Goal: Navigation & Orientation: Find specific page/section

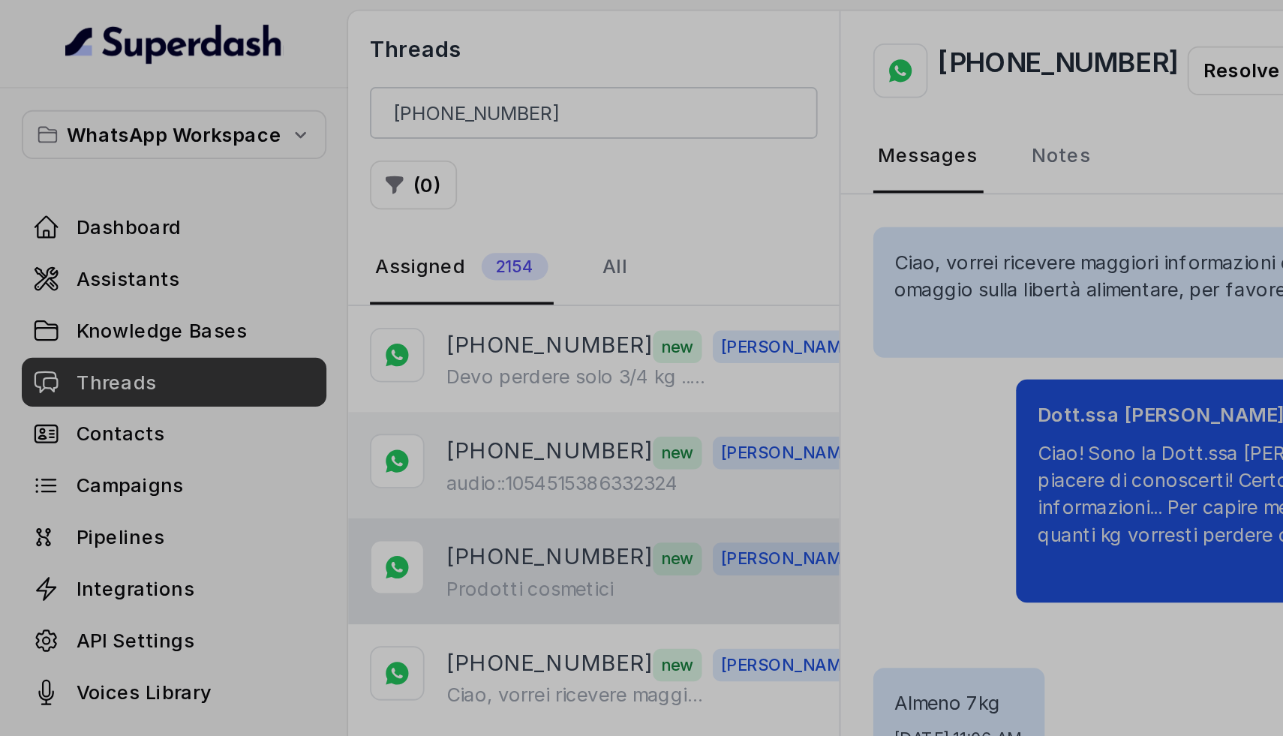
scroll to position [3004, 0]
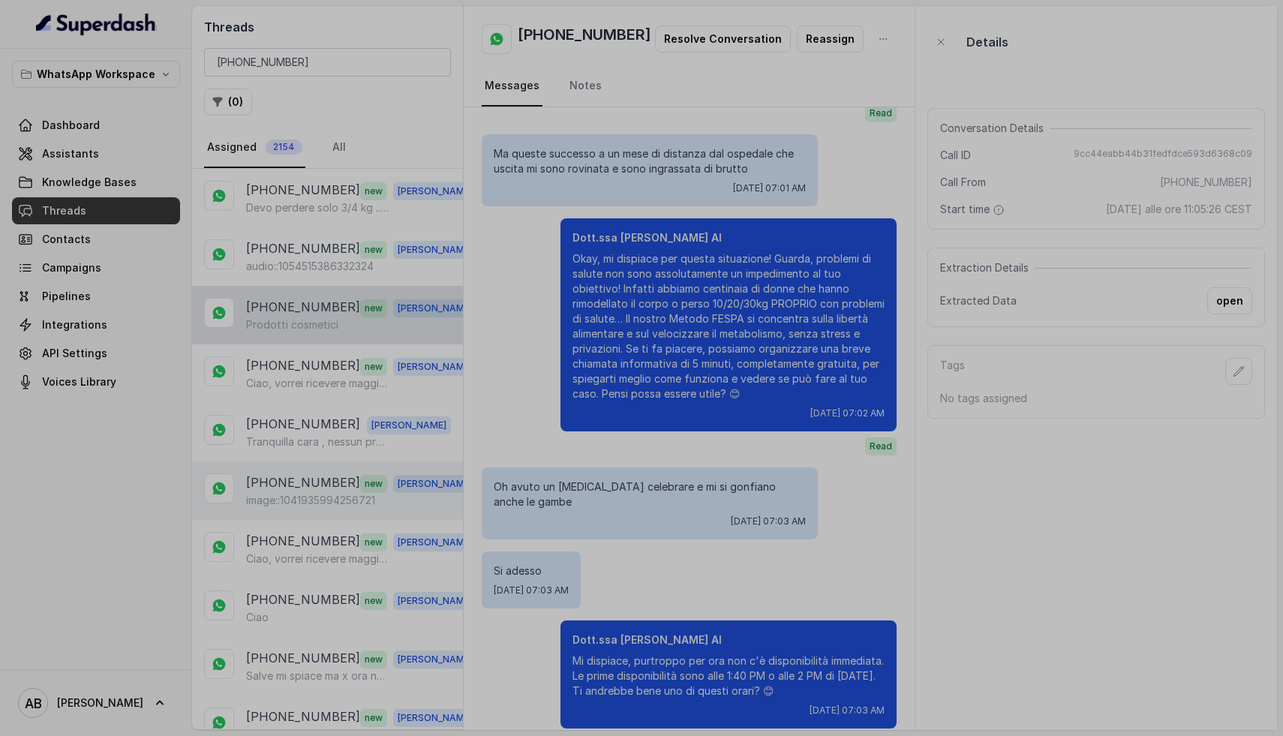
click at [313, 479] on p "[PHONE_NUMBER]" at bounding box center [303, 483] width 114 height 20
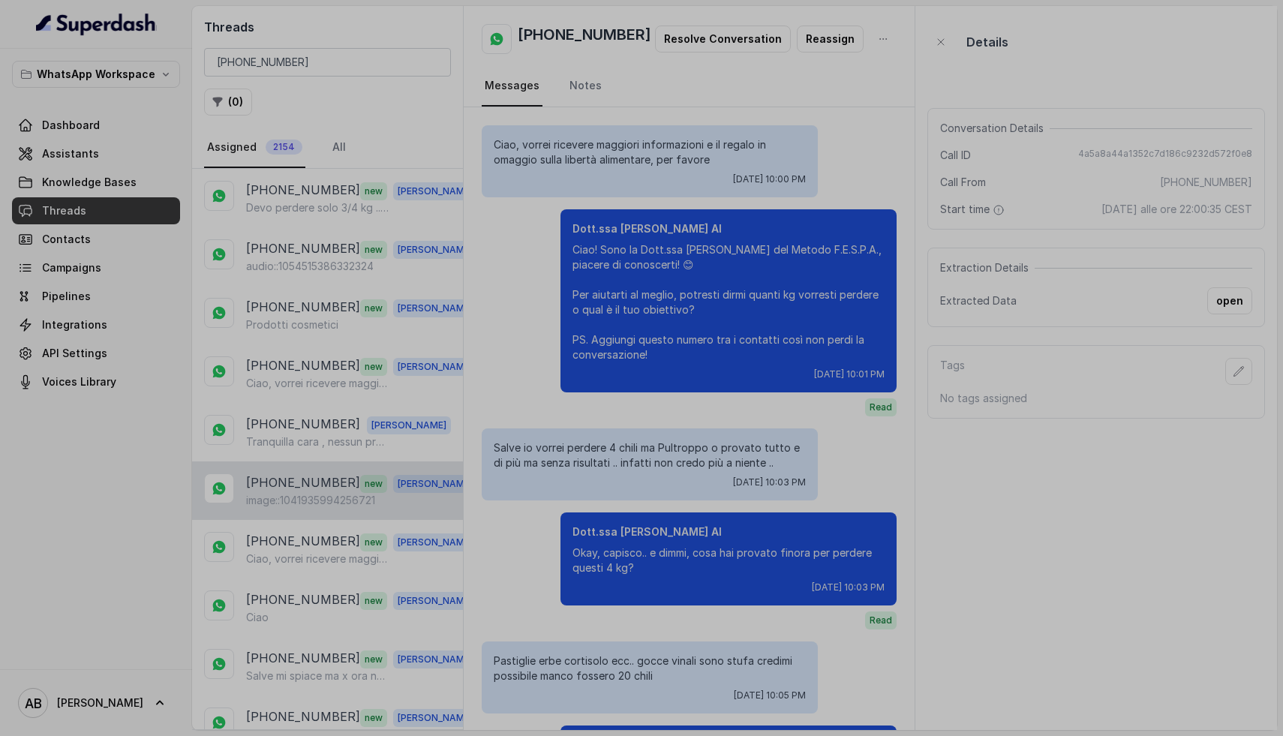
scroll to position [2435, 0]
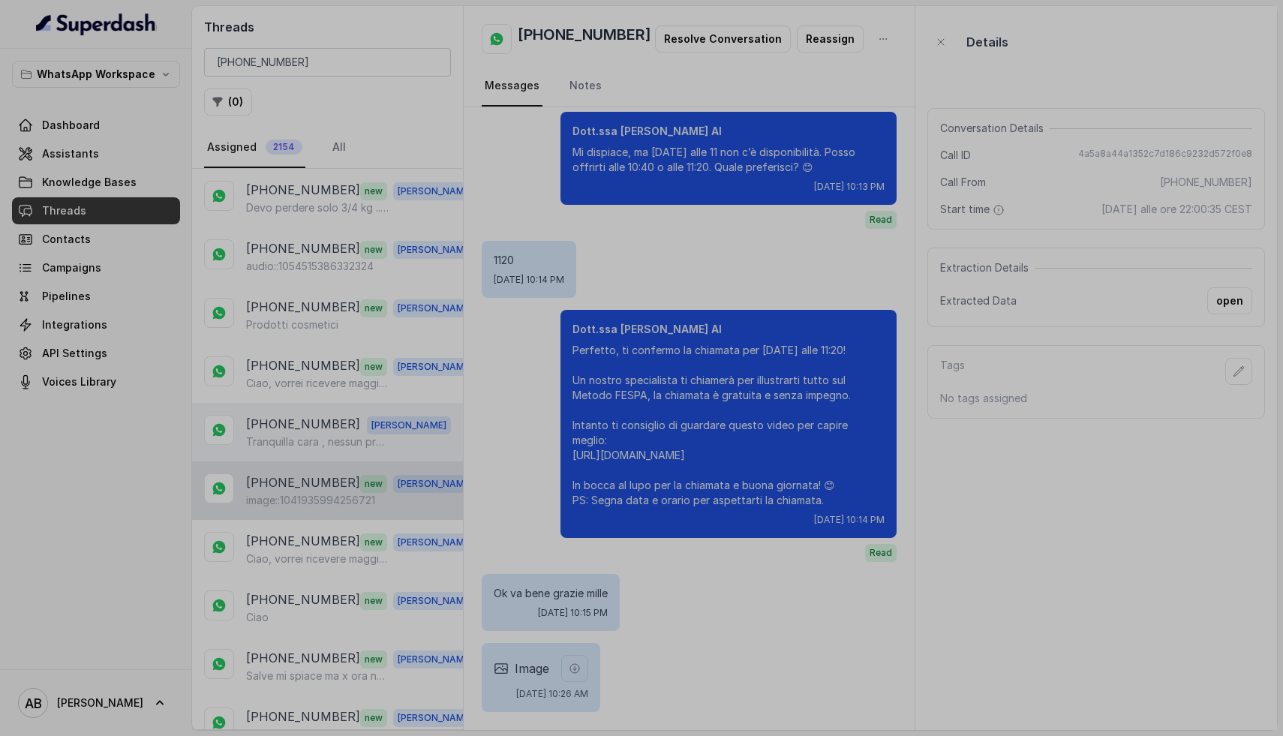
click at [305, 422] on p "[PHONE_NUMBER]" at bounding box center [303, 425] width 114 height 20
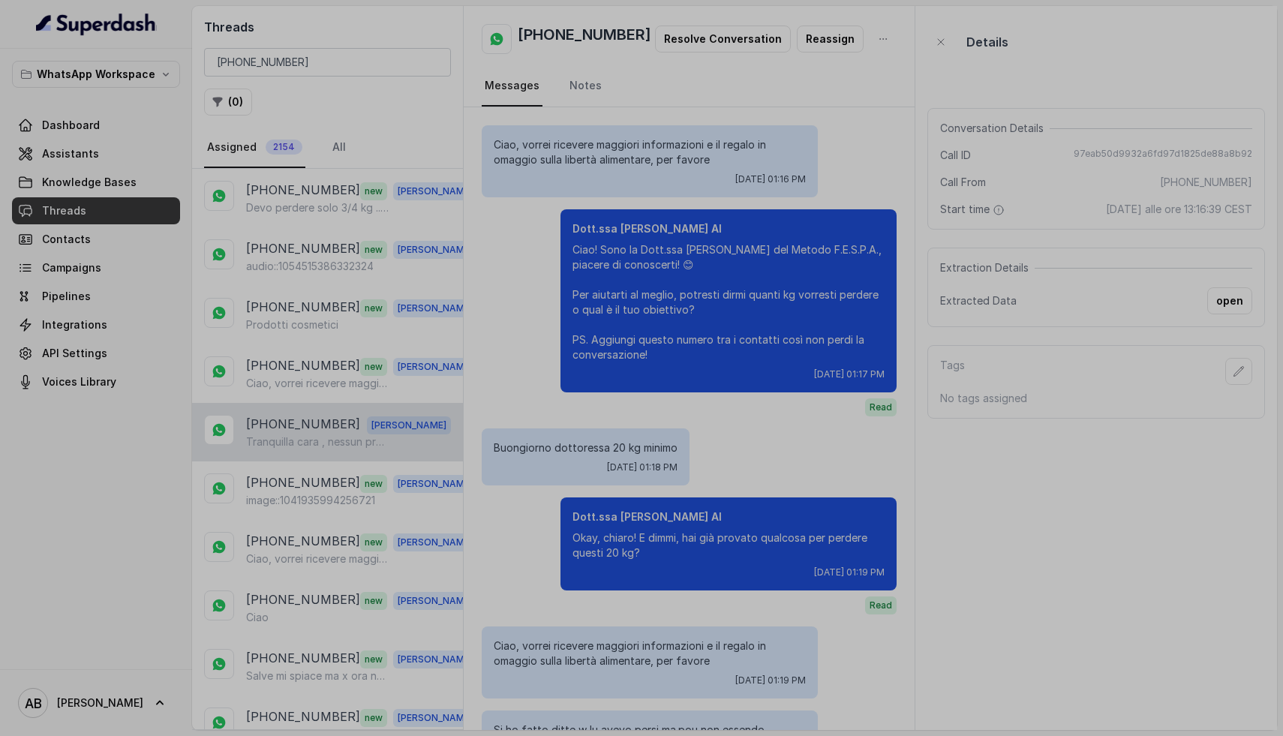
scroll to position [2781, 0]
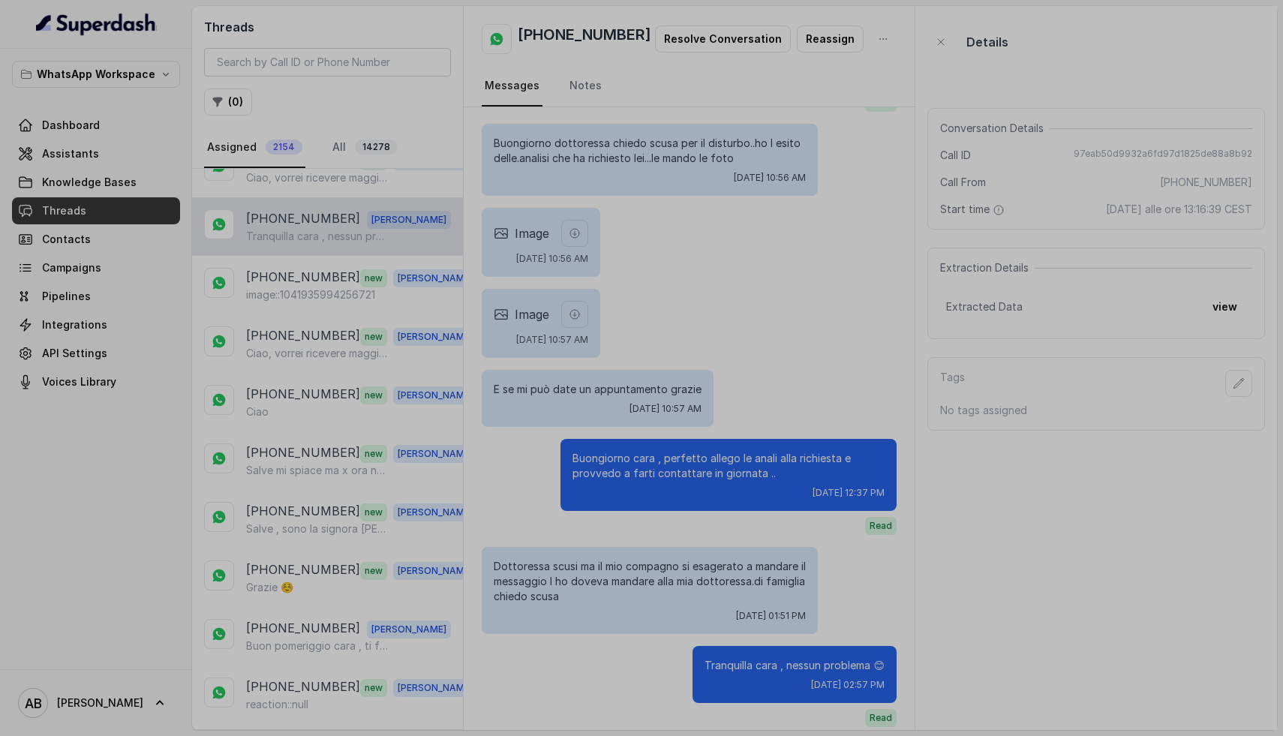
scroll to position [233, 0]
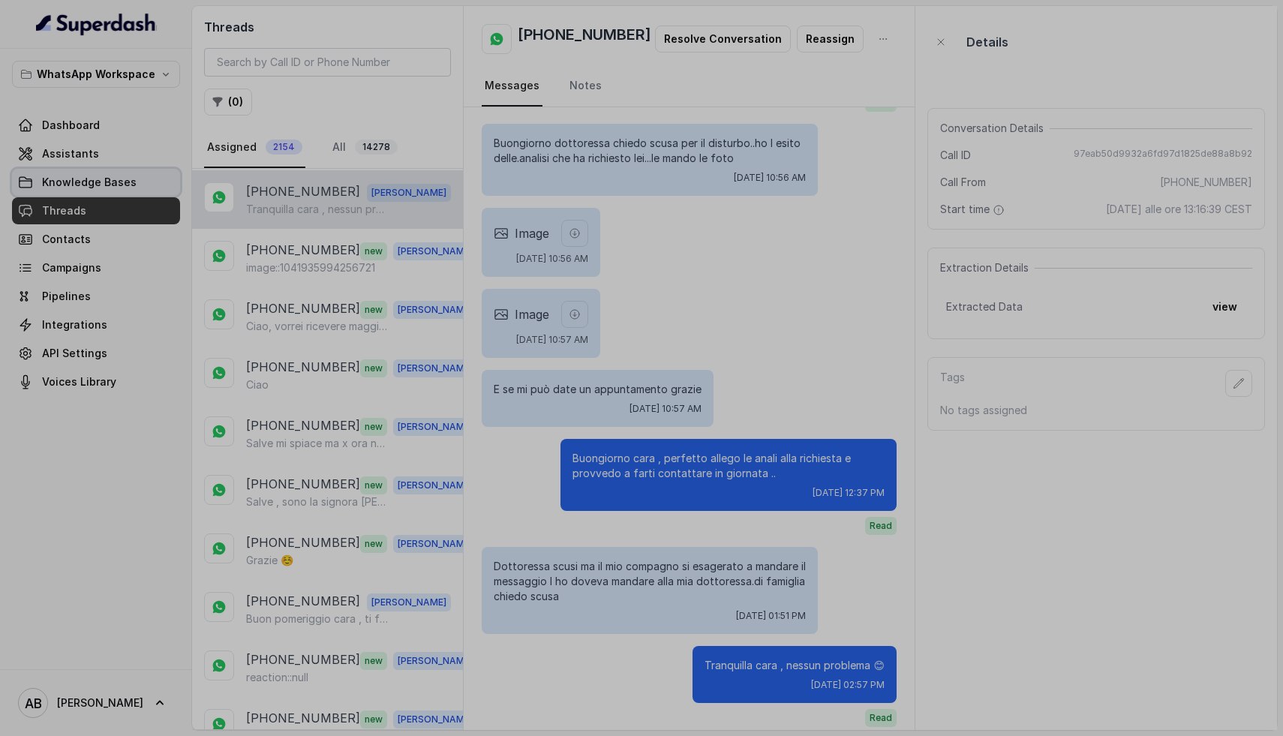
click at [138, 194] on link "Knowledge Bases" at bounding box center [96, 182] width 168 height 27
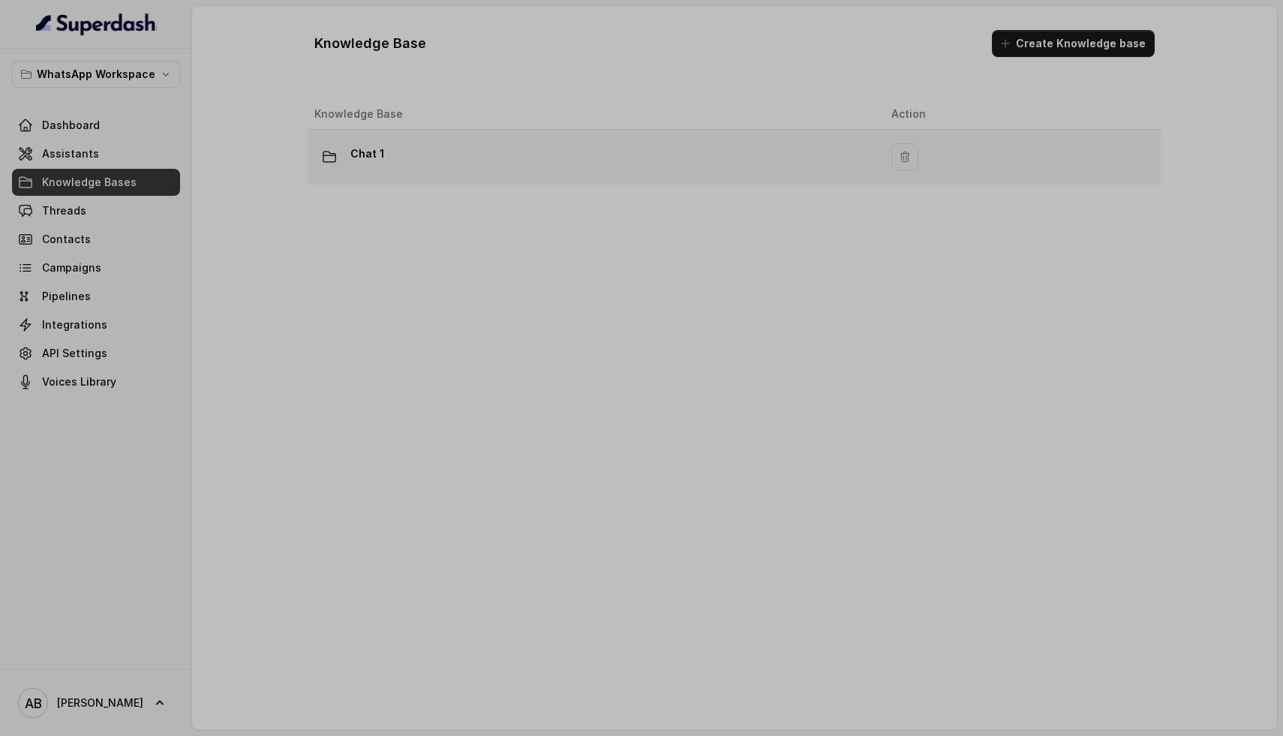
click at [434, 143] on div "Chat 1" at bounding box center [590, 157] width 553 height 30
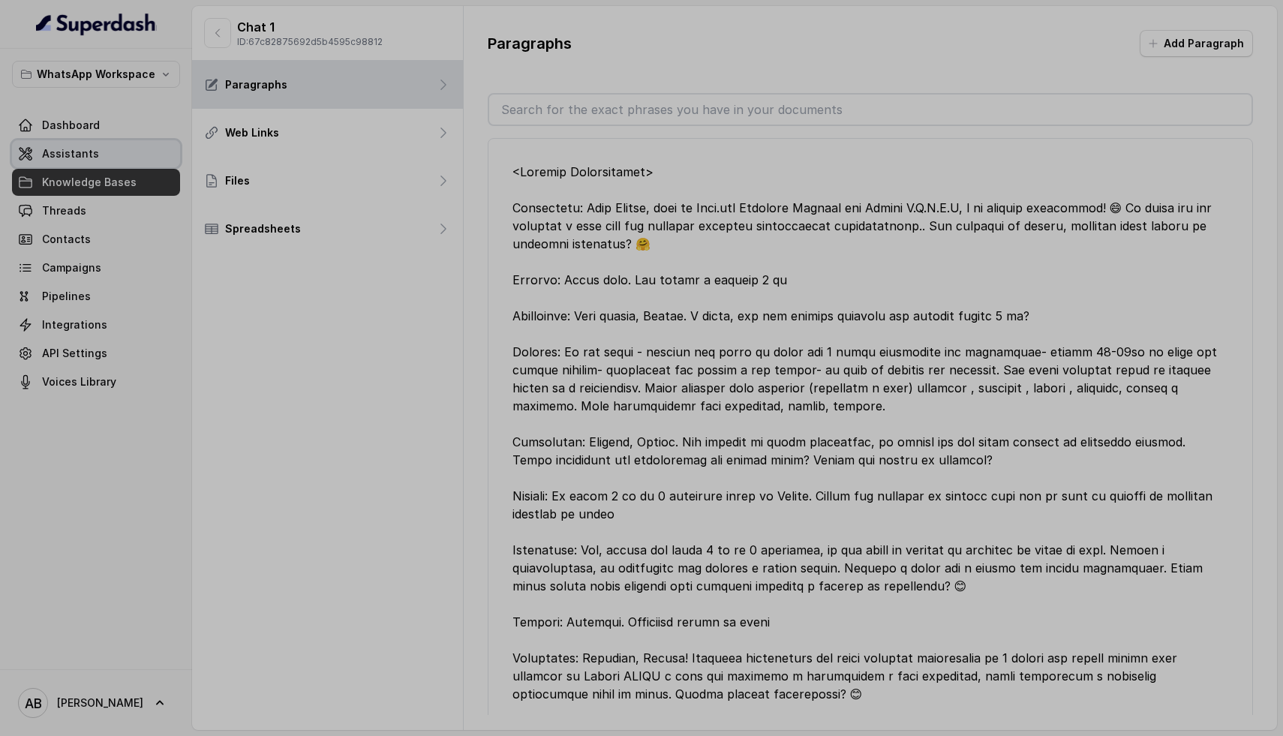
click at [71, 152] on span "Assistants" at bounding box center [70, 153] width 57 height 15
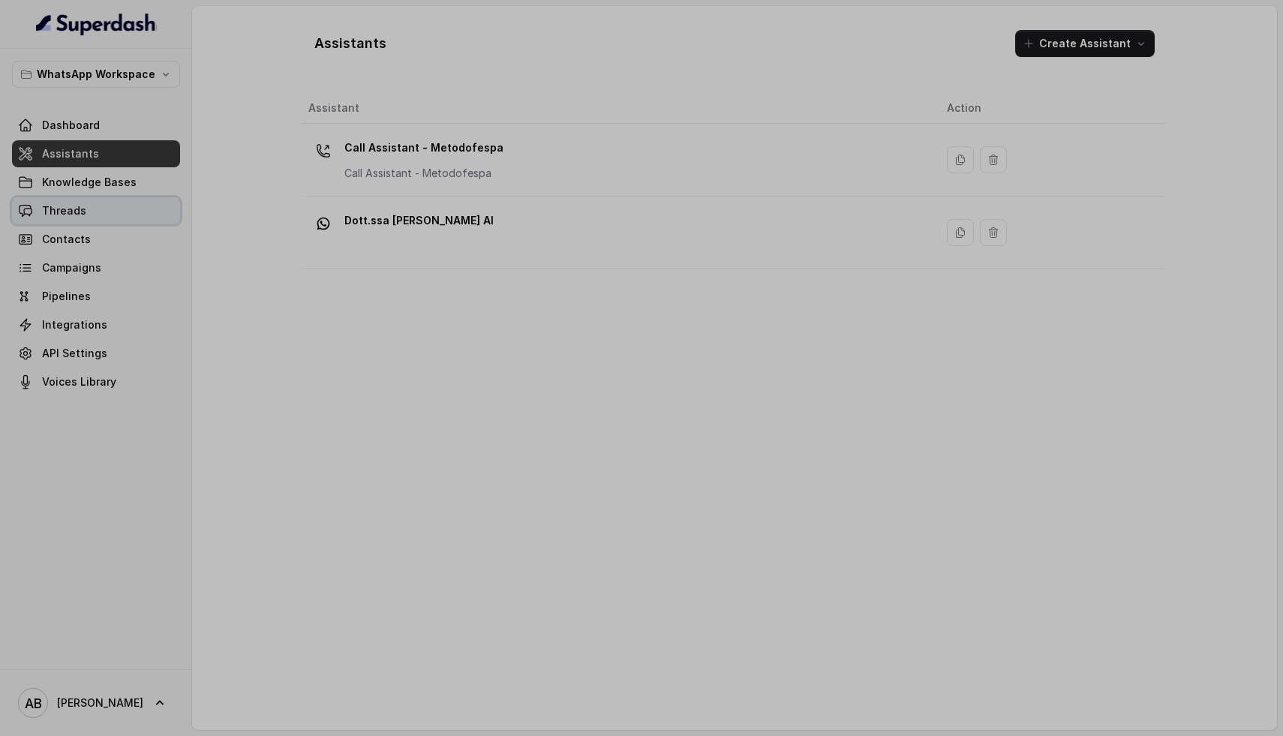
click at [62, 208] on span "Threads" at bounding box center [64, 210] width 44 height 15
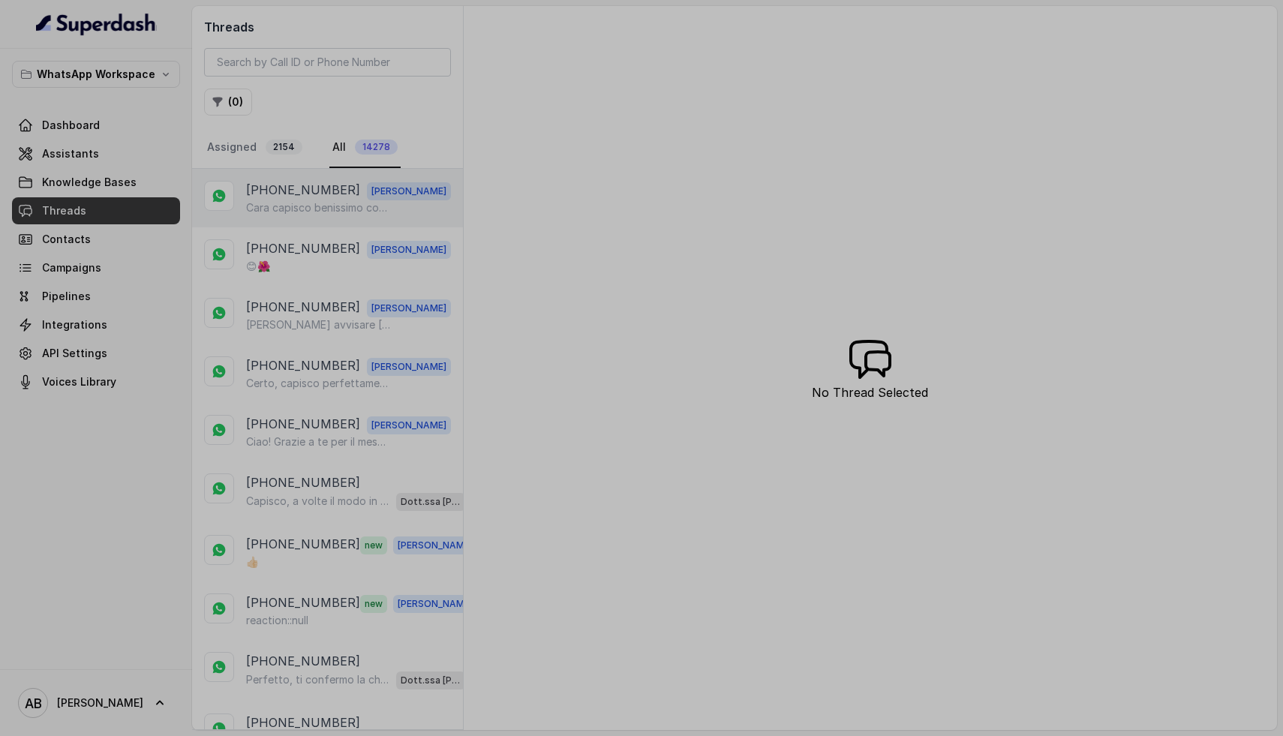
click at [305, 213] on p "Cara capisco benissimo come ti senti… quello che hai raccontato è una realtà co…" at bounding box center [318, 207] width 144 height 15
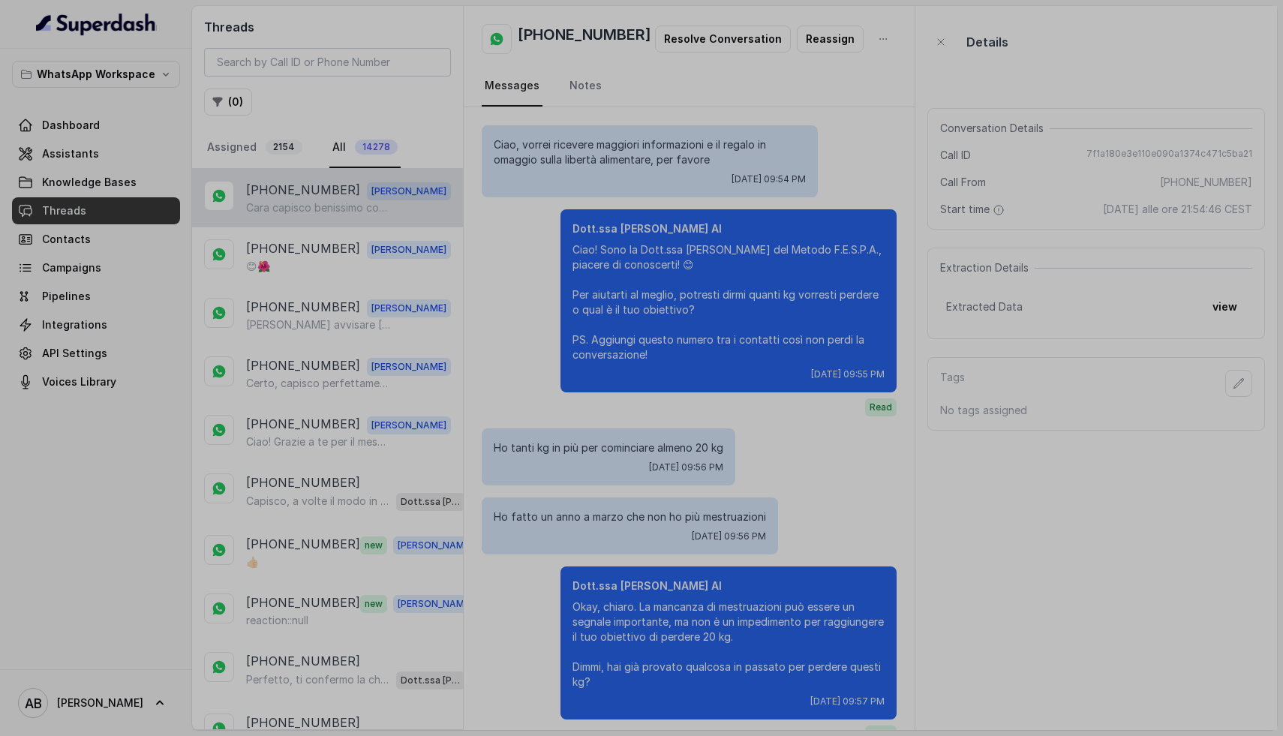
scroll to position [959, 0]
